Goal: Task Accomplishment & Management: Complete application form

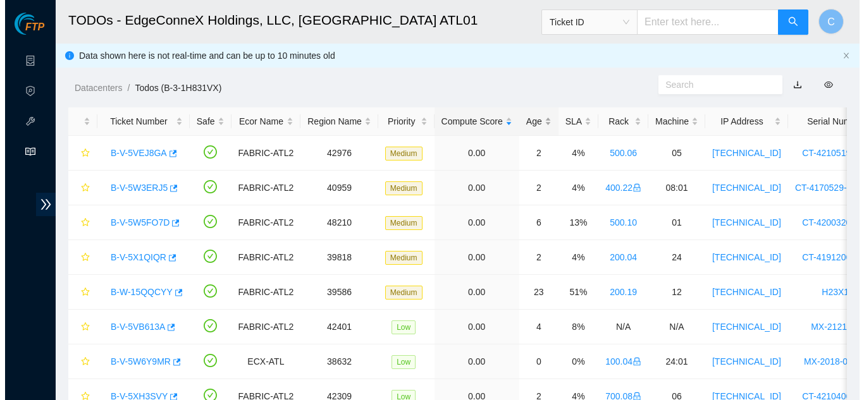
scroll to position [63, 0]
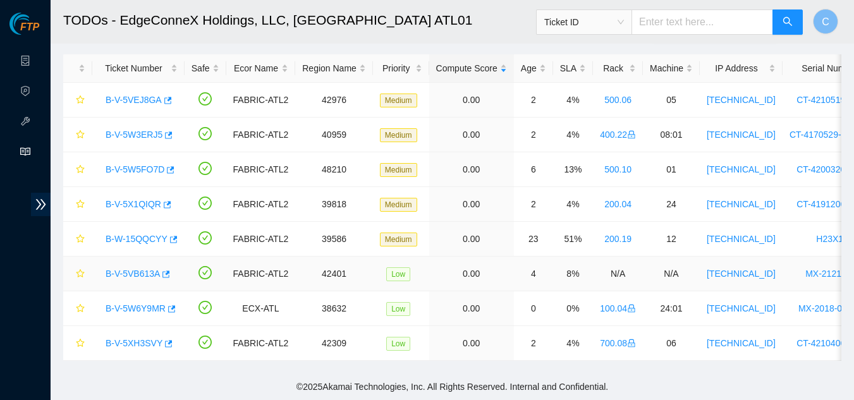
click at [150, 269] on link "B-V-5VB613A" at bounding box center [133, 274] width 54 height 10
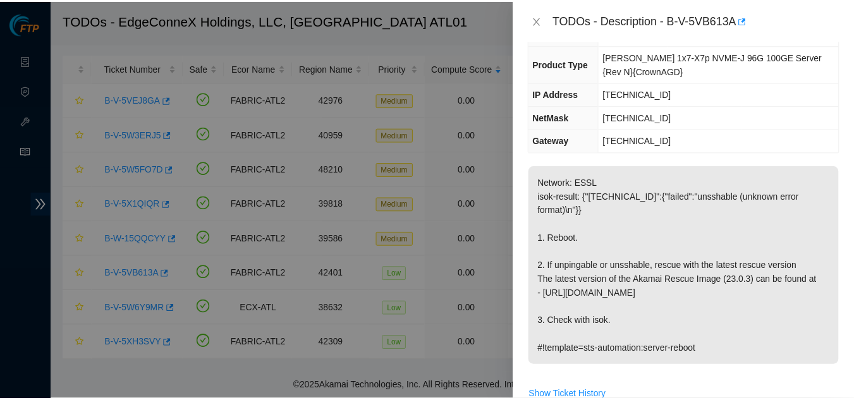
scroll to position [126, 0]
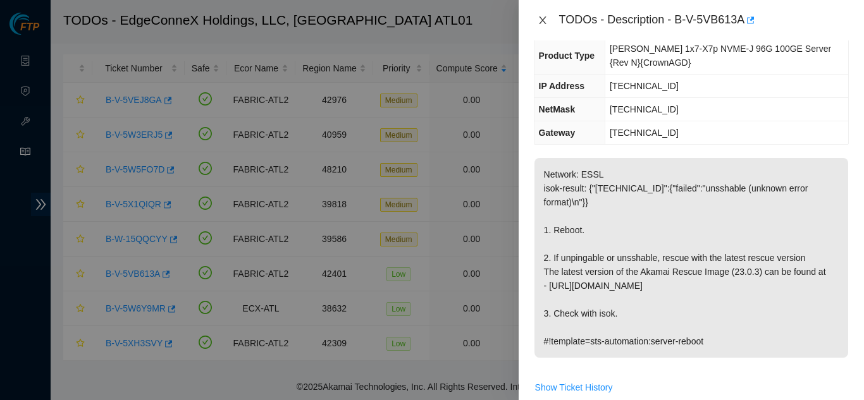
click at [543, 21] on icon "close" at bounding box center [542, 20] width 10 height 10
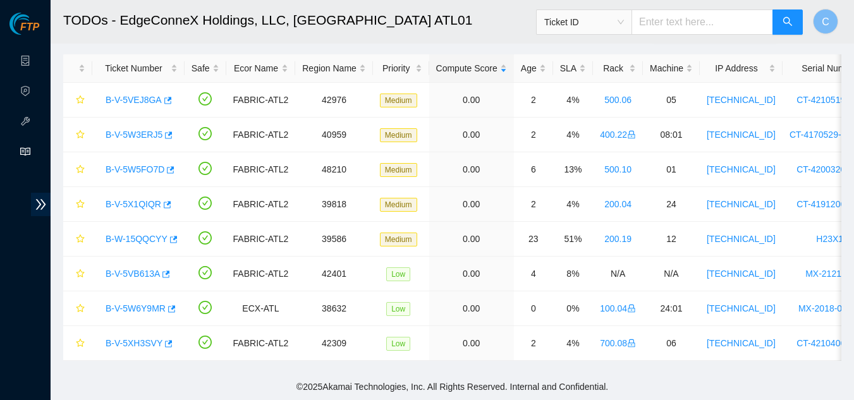
scroll to position [147, 0]
click at [37, 66] on link "Data Centers" at bounding box center [63, 61] width 52 height 10
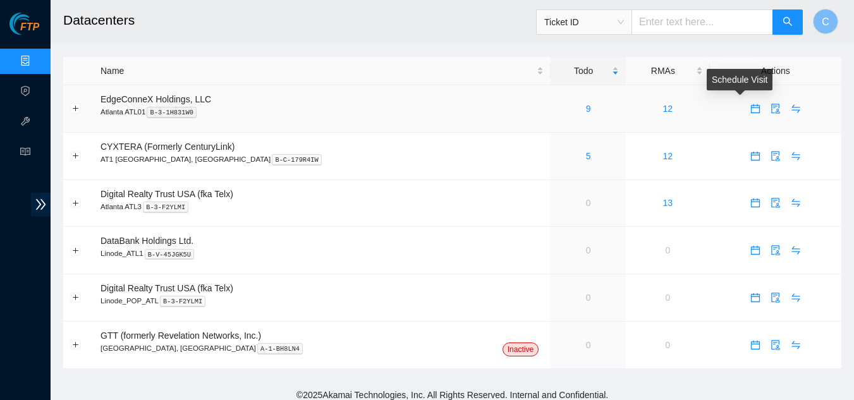
click at [751, 110] on icon "calendar" at bounding box center [756, 109] width 10 height 10
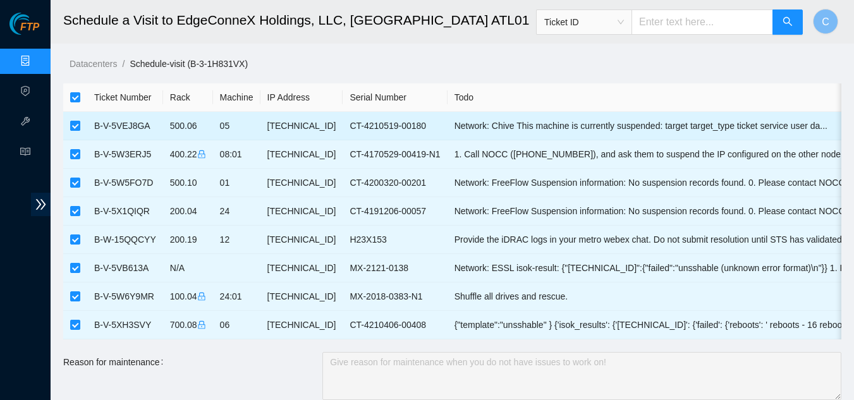
click at [71, 126] on input "checkbox" at bounding box center [75, 126] width 10 height 10
checkbox input "false"
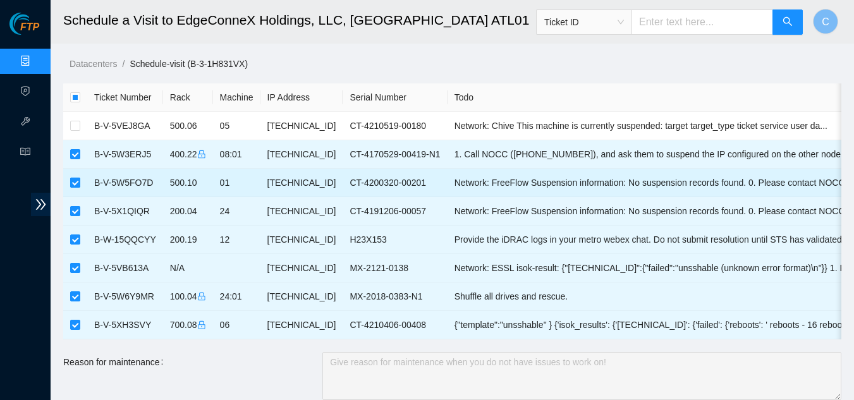
click at [78, 181] on input "checkbox" at bounding box center [75, 183] width 10 height 10
checkbox input "false"
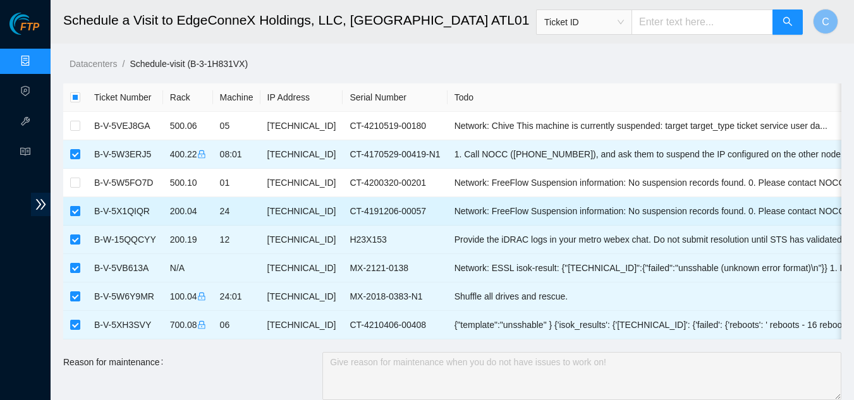
click at [75, 213] on input "checkbox" at bounding box center [75, 211] width 10 height 10
checkbox input "false"
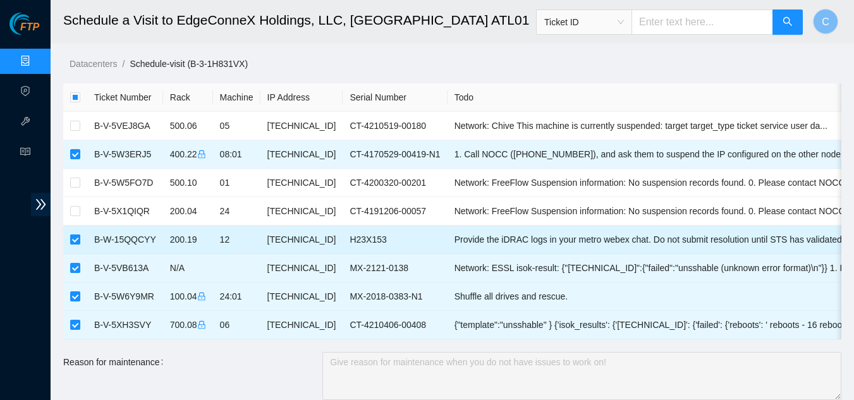
click at [76, 238] on input "checkbox" at bounding box center [75, 240] width 10 height 10
checkbox input "false"
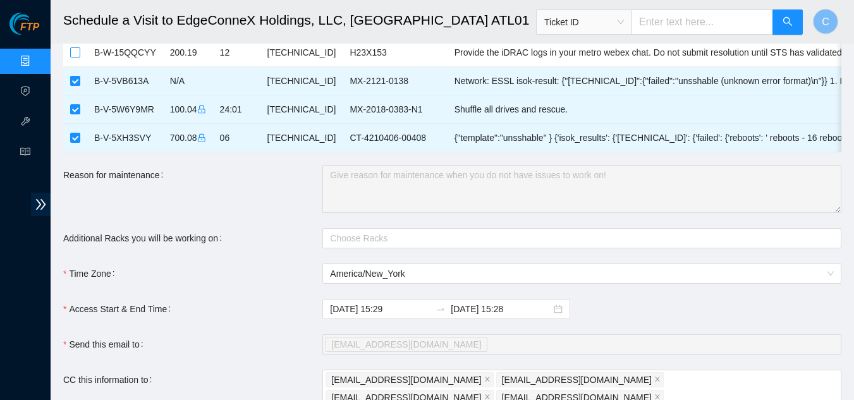
scroll to position [190, 0]
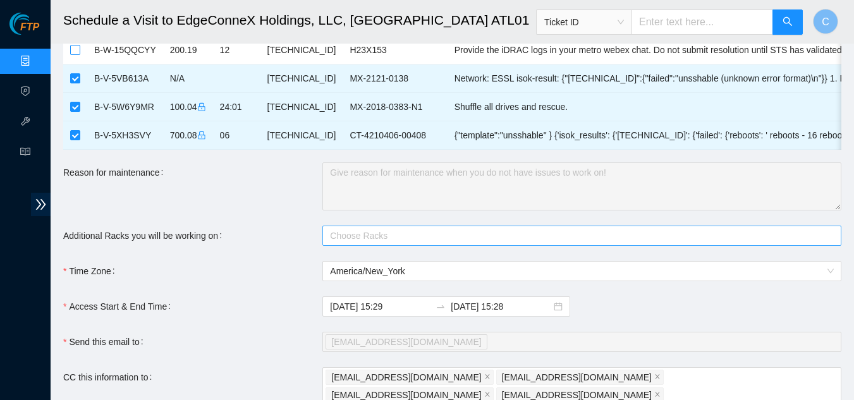
click at [343, 243] on div at bounding box center [576, 235] width 500 height 15
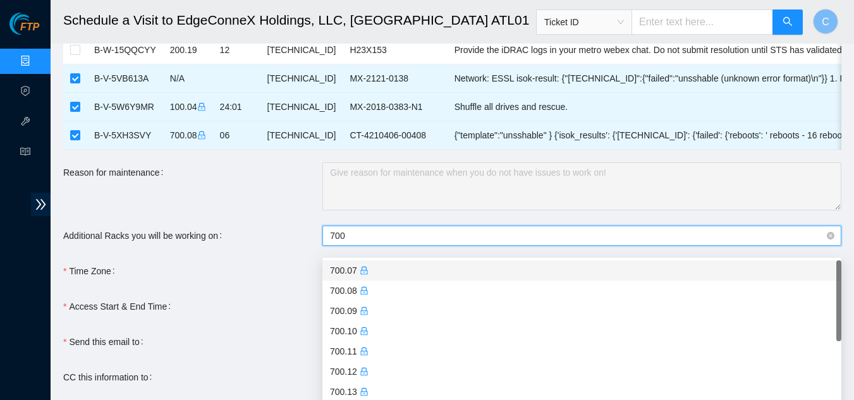
type input "700."
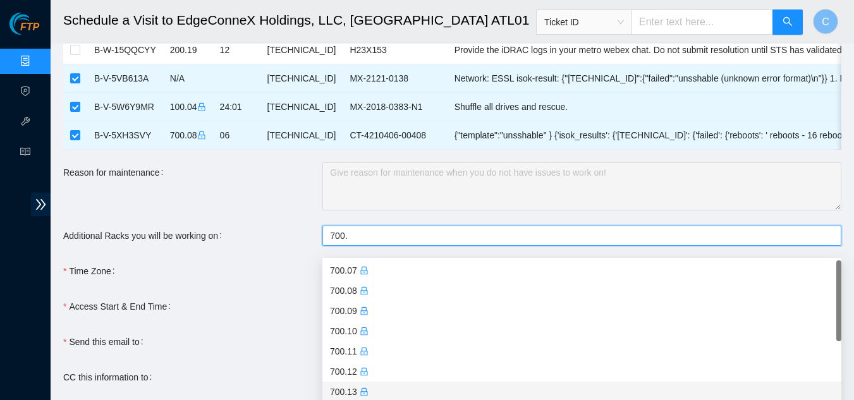
click at [341, 386] on div "700.13" at bounding box center [582, 392] width 504 height 14
click at [235, 295] on form "Ticket Number Rack Machine IP Address Serial Number Todo B-V-5VEJ8GA 500.06 05 …" at bounding box center [452, 220] width 778 height 653
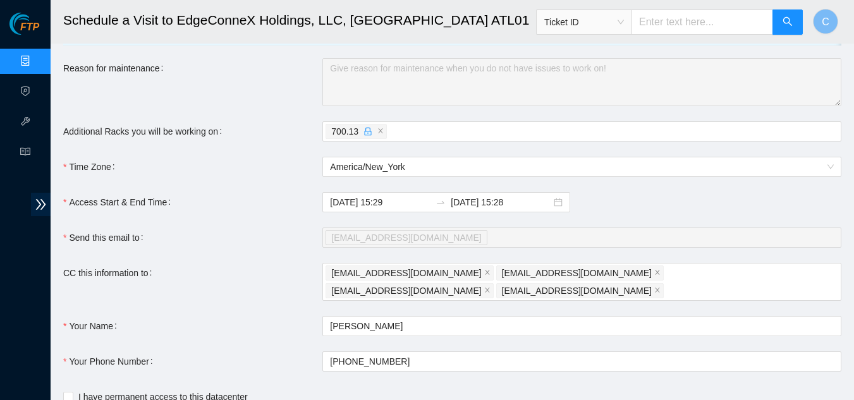
scroll to position [316, 0]
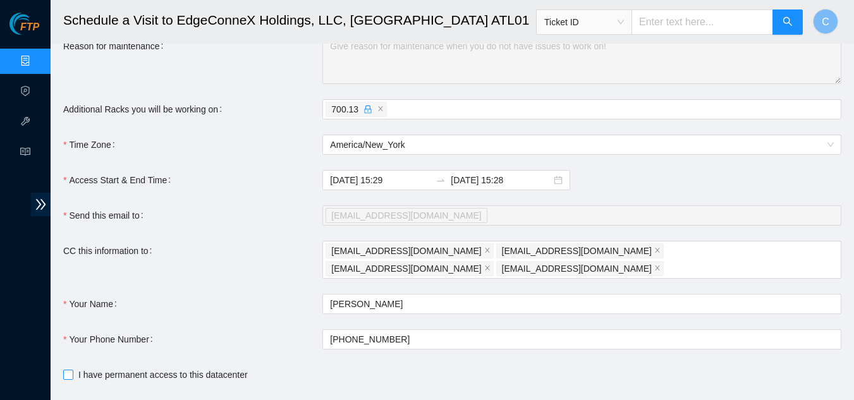
click at [70, 373] on label "I have permanent access to this datacenter" at bounding box center [158, 375] width 190 height 14
click at [70, 373] on input "I have permanent access to this datacenter" at bounding box center [67, 374] width 9 height 9
checkbox input "true"
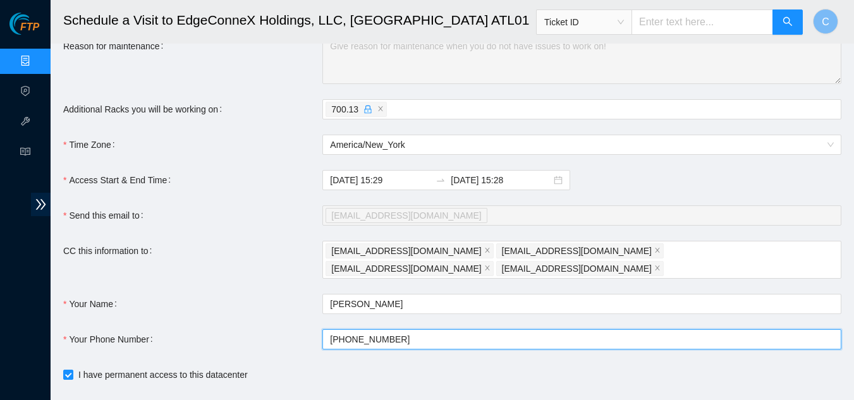
click at [472, 334] on input "+1908-590-0782" at bounding box center [581, 339] width 519 height 20
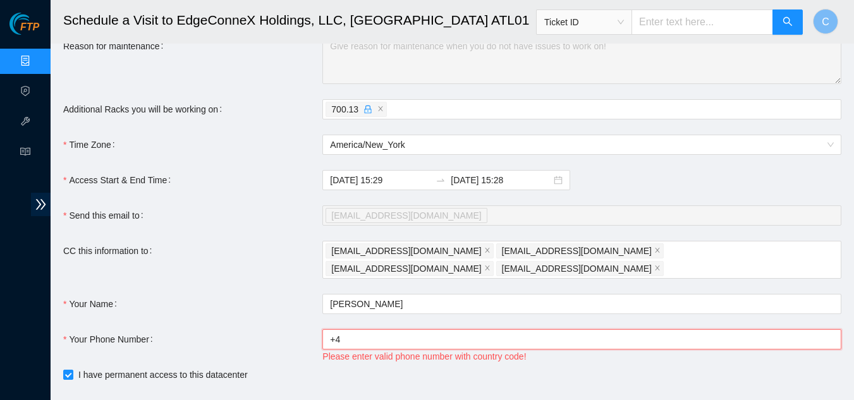
type input "+"
click at [334, 331] on input "+4046554963" at bounding box center [581, 339] width 519 height 20
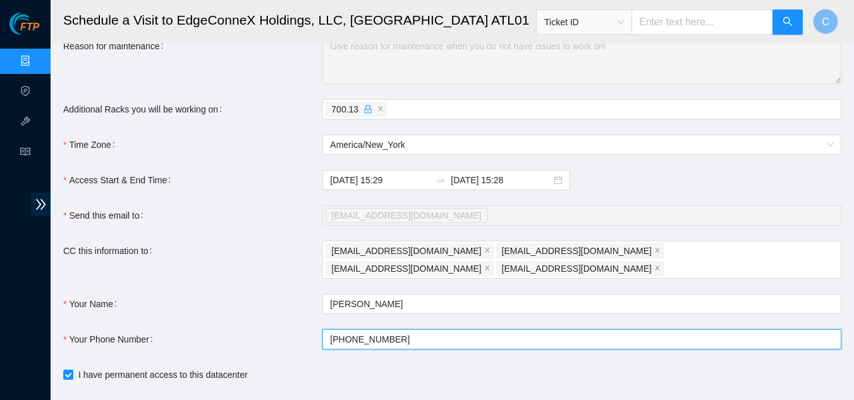
type input "+14046554963"
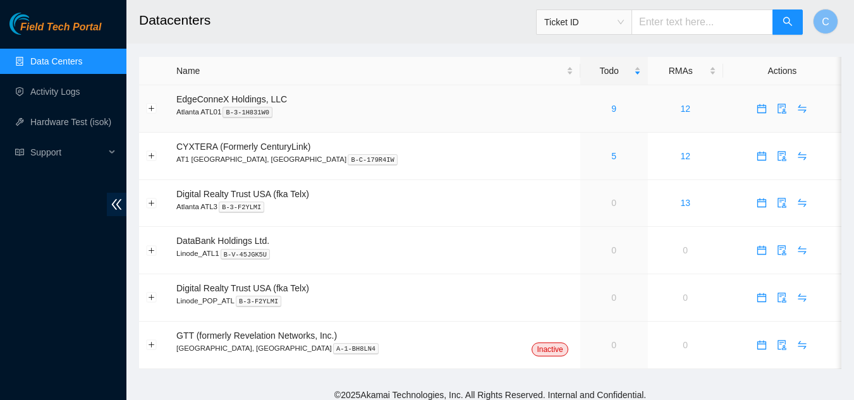
click at [587, 106] on div "9" at bounding box center [614, 109] width 54 height 14
click at [611, 112] on link "9" at bounding box center [613, 109] width 5 height 10
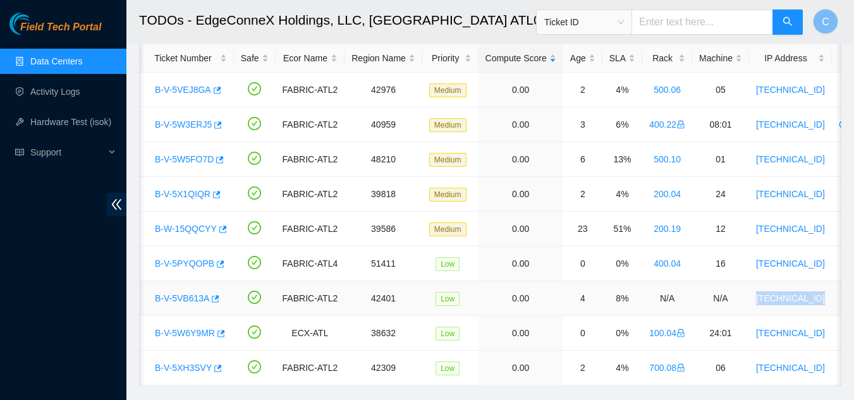
scroll to position [0, 41]
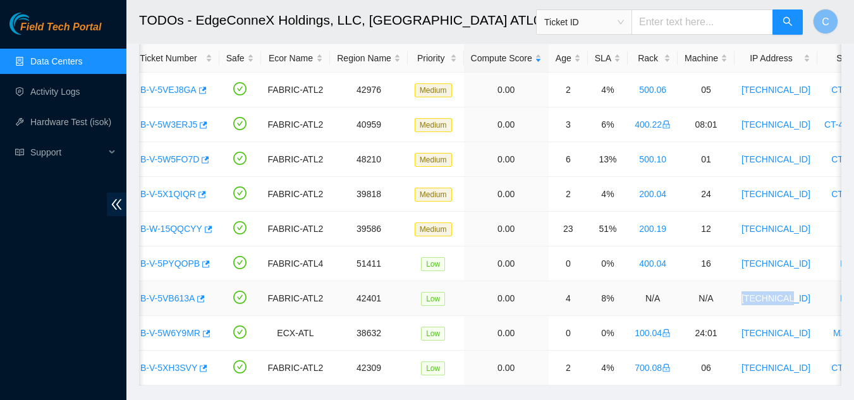
drag, startPoint x: 771, startPoint y: 297, endPoint x: 800, endPoint y: 303, distance: 30.4
click at [800, 303] on tr "B-V-5VB613A FABRIC-ATL2 42401 Low 0.00 4 8% N/A N/A [TECHNICAL_ID] MX-2121-0138…" at bounding box center [669, 298] width 1143 height 35
click at [608, 21] on span "Ticket ID" at bounding box center [584, 22] width 80 height 19
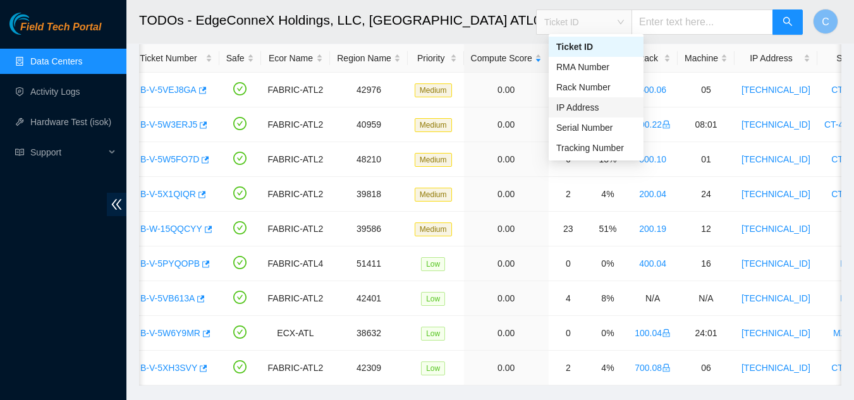
click at [581, 113] on div "IP Address" at bounding box center [596, 108] width 80 height 14
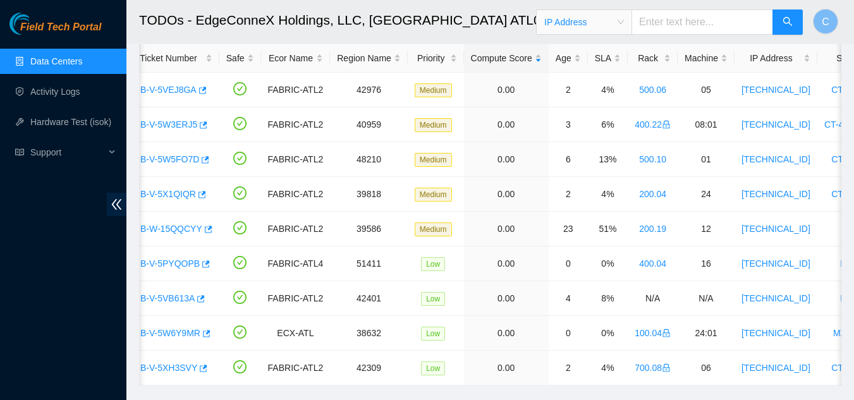
click at [676, 21] on input "text" at bounding box center [703, 21] width 142 height 25
paste input "[TECHNICAL_ID]"
type input "[TECHNICAL_ID]"
click at [787, 21] on icon "search" at bounding box center [788, 21] width 10 height 10
